Goal: Transaction & Acquisition: Download file/media

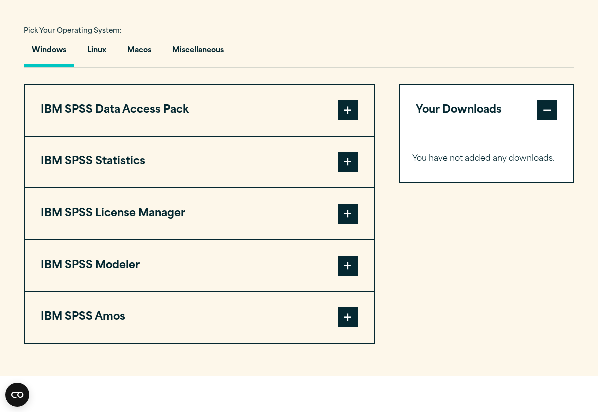
scroll to position [797, 0]
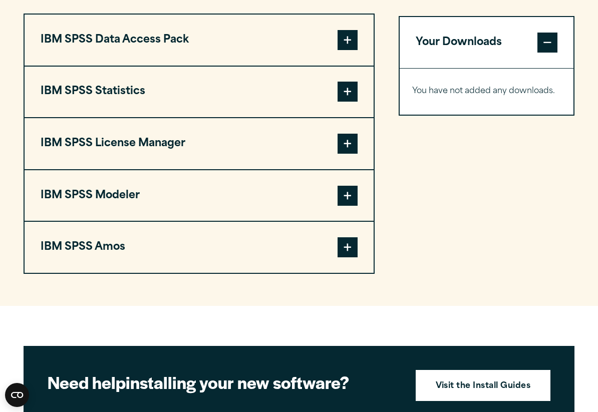
click at [342, 99] on span at bounding box center [348, 92] width 20 height 20
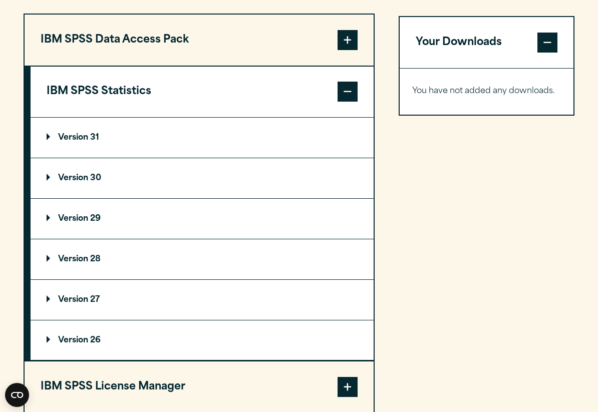
click at [342, 99] on span at bounding box center [348, 92] width 20 height 20
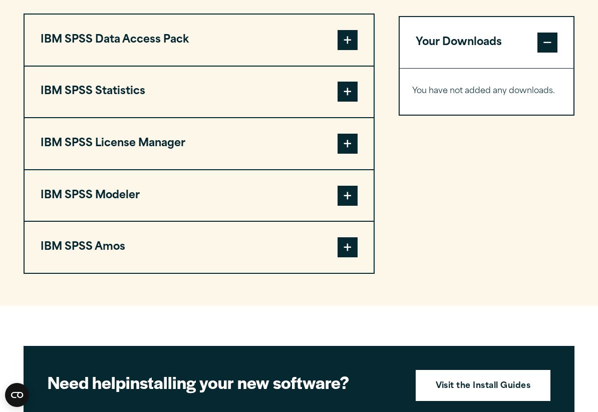
click at [342, 99] on span at bounding box center [348, 92] width 20 height 20
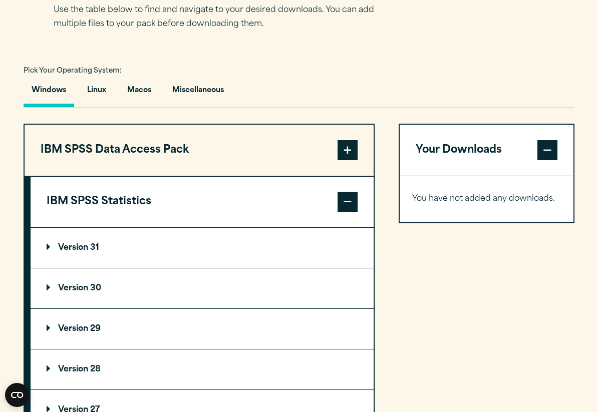
scroll to position [487, 0]
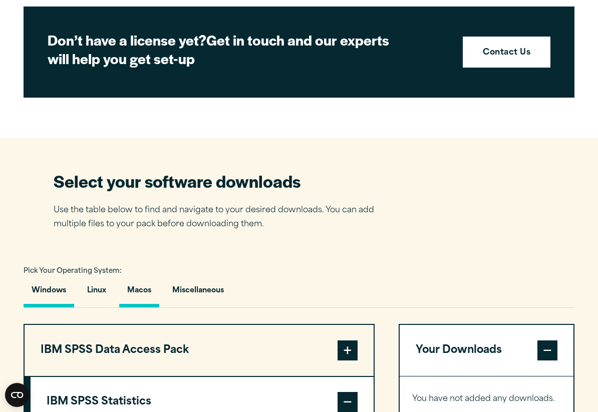
click at [143, 299] on button "Macos" at bounding box center [139, 293] width 40 height 29
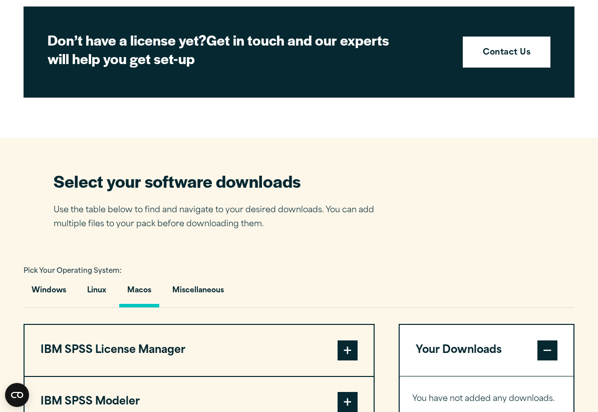
scroll to position [675, 0]
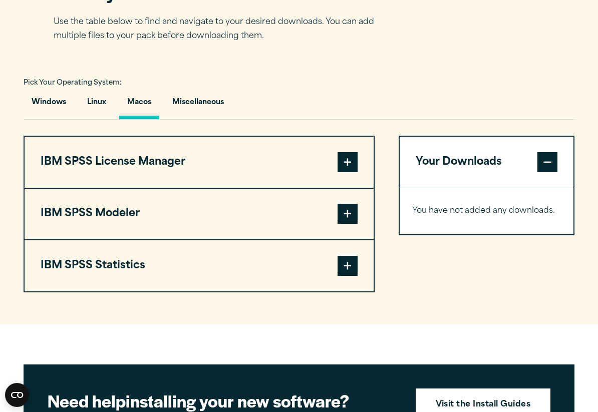
click at [150, 260] on button "IBM SPSS Statistics" at bounding box center [199, 265] width 349 height 51
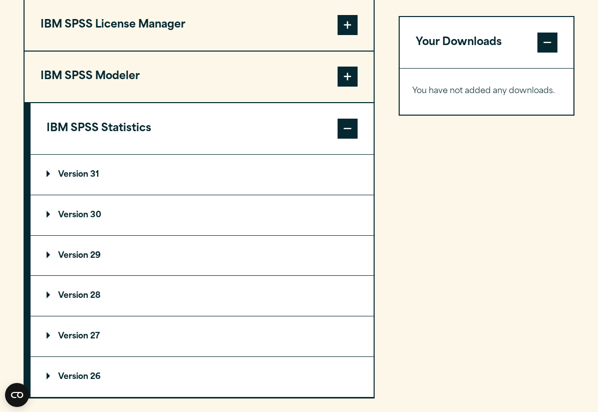
scroll to position [749, 0]
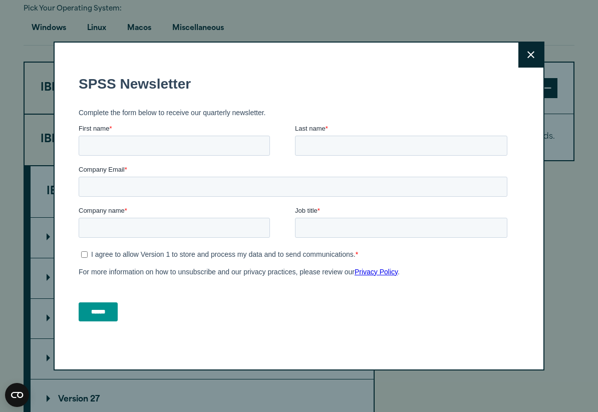
click at [530, 47] on button "Close" at bounding box center [530, 55] width 25 height 25
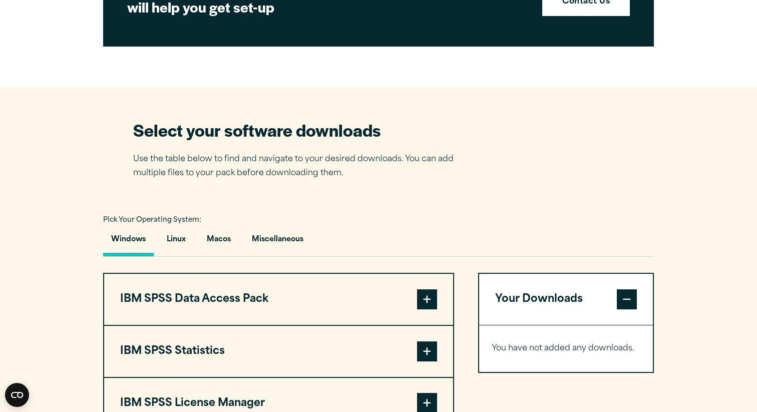
scroll to position [722, 0]
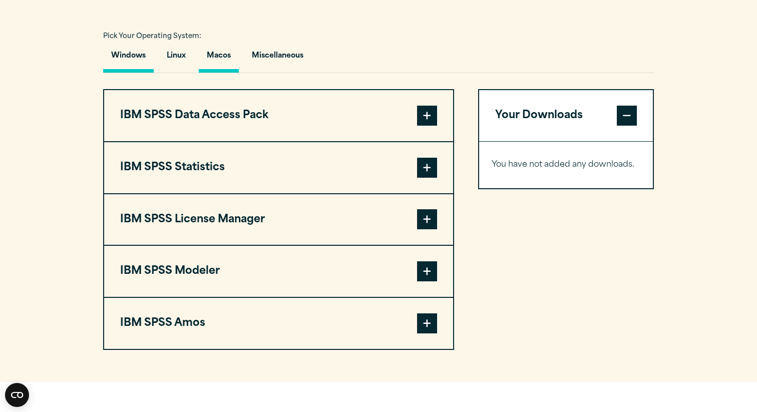
click at [211, 64] on button "Macos" at bounding box center [219, 58] width 40 height 29
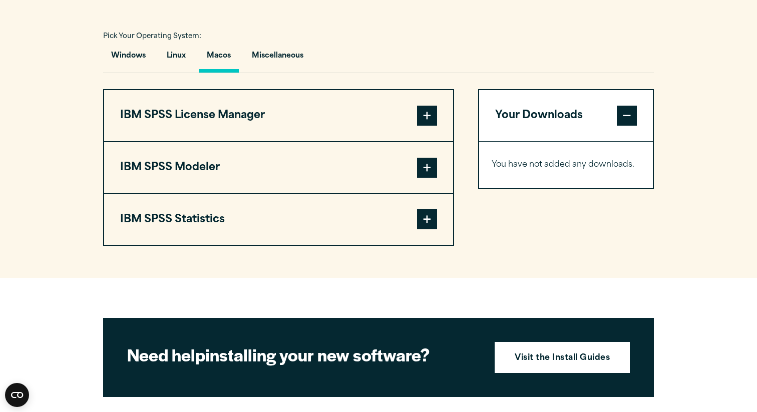
click at [375, 222] on button "IBM SPSS Statistics" at bounding box center [278, 219] width 349 height 51
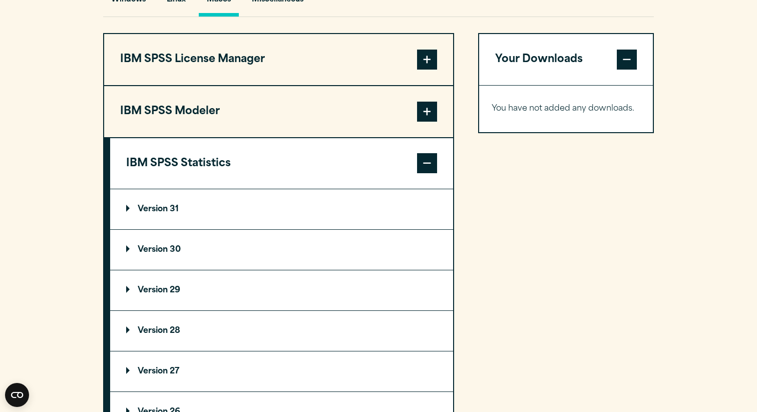
scroll to position [844, 0]
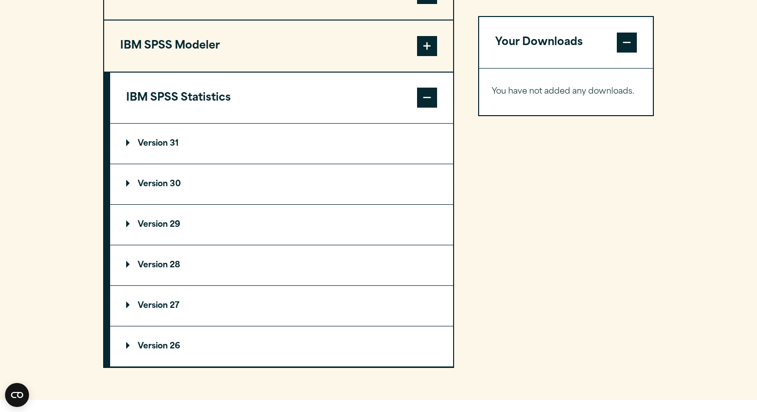
click at [171, 180] on summary "Version 30" at bounding box center [281, 184] width 343 height 40
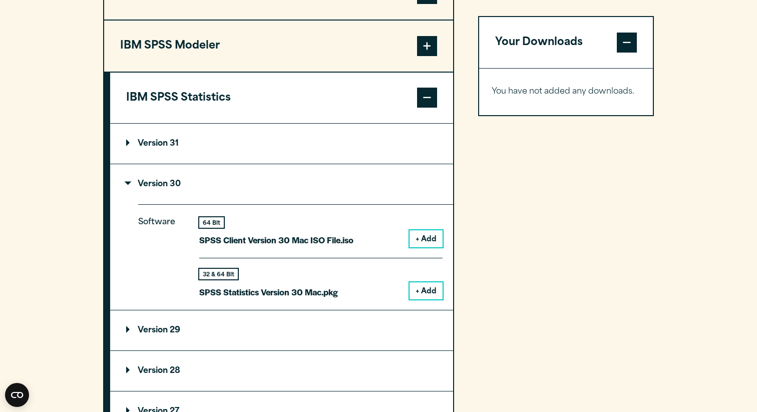
click at [163, 164] on summary "Version 31" at bounding box center [281, 144] width 343 height 40
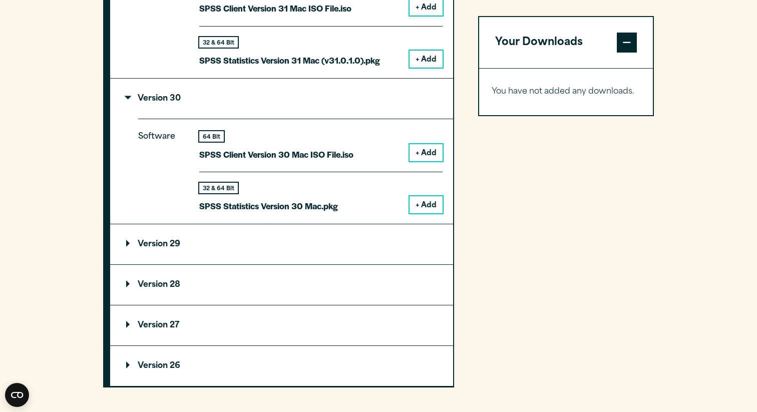
scroll to position [1051, 0]
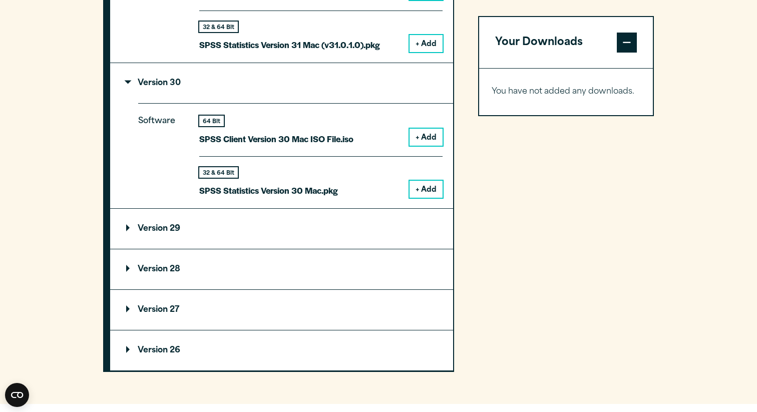
click at [169, 233] on p "Version 29" at bounding box center [153, 229] width 54 height 8
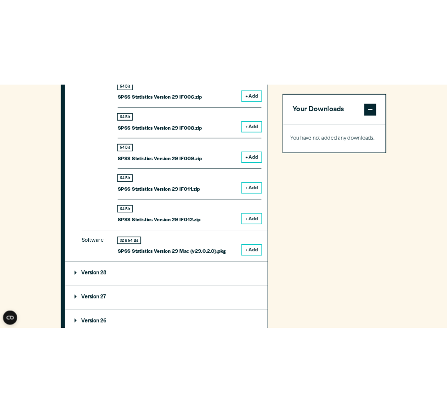
scroll to position [1621, 0]
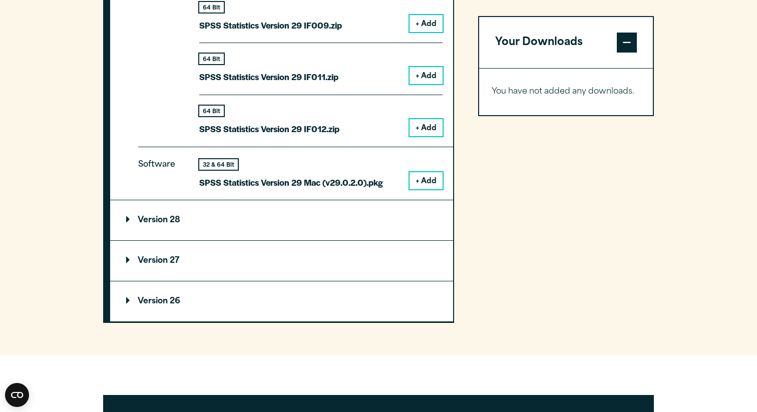
click at [443, 182] on div "Software 32 & 64 Bit SPSS Statistics Version 29 Mac (v29.0.2.0).pkg + Add" at bounding box center [295, 174] width 315 height 54
click at [436, 182] on button "+ Add" at bounding box center [426, 180] width 33 height 17
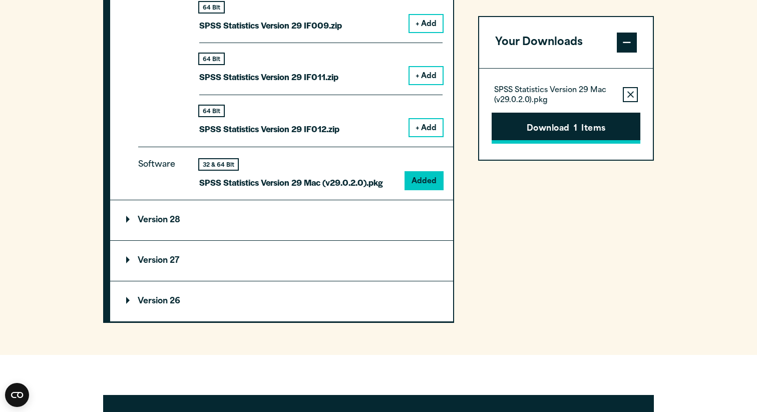
click at [549, 126] on button "Download 1 Items" at bounding box center [566, 128] width 149 height 31
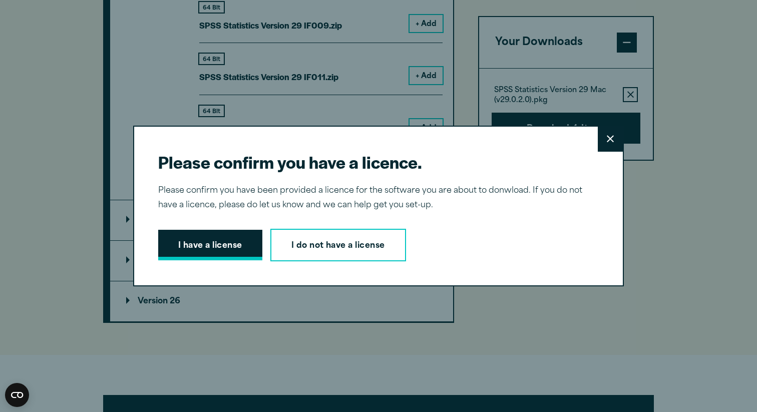
click at [218, 239] on button "I have a license" at bounding box center [210, 245] width 104 height 31
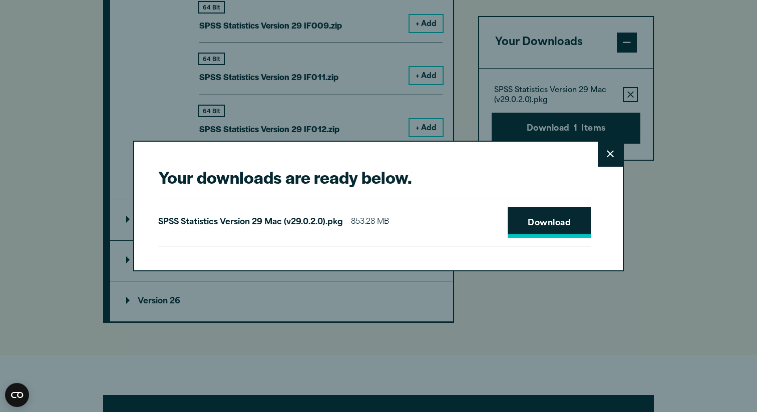
click at [520, 229] on link "Download" at bounding box center [549, 222] width 83 height 31
click at [613, 159] on button "Close" at bounding box center [610, 154] width 25 height 25
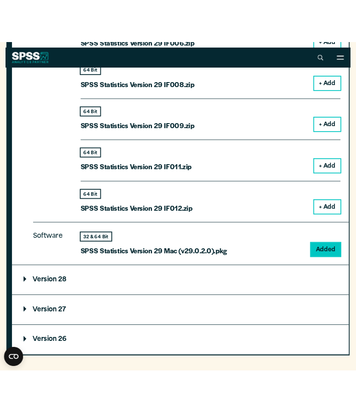
scroll to position [1600, 0]
